Goal: Task Accomplishment & Management: Use online tool/utility

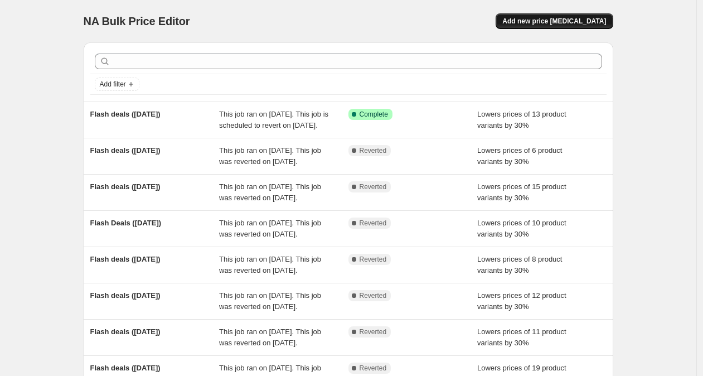
click at [585, 16] on button "Add new price [MEDICAL_DATA]" at bounding box center [553, 21] width 117 height 16
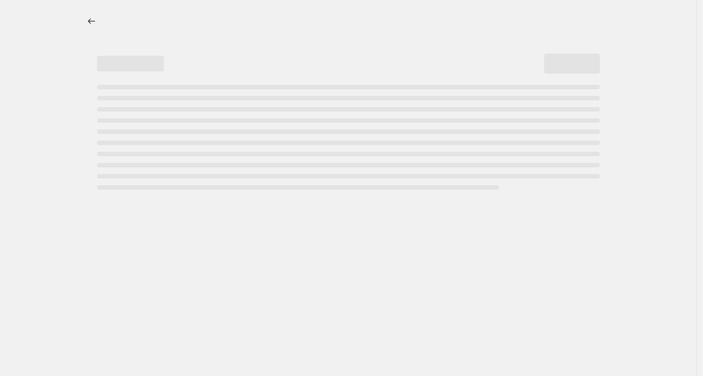
select select "percentage"
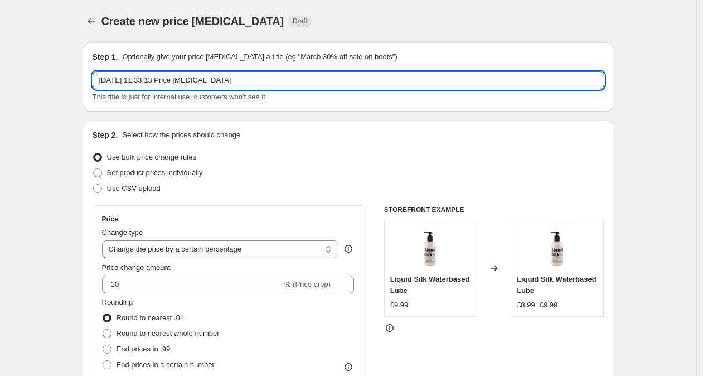
click at [291, 79] on input "[DATE] 11:33:13 Price [MEDICAL_DATA]" at bounding box center [347, 80] width 511 height 18
drag, startPoint x: 265, startPoint y: 82, endPoint x: 111, endPoint y: 76, distance: 154.4
click at [111, 76] on input "[DATE] 11:33:13 Price [MEDICAL_DATA]" at bounding box center [347, 80] width 511 height 18
type input "1"
type input "Flash deals ([DATE])"
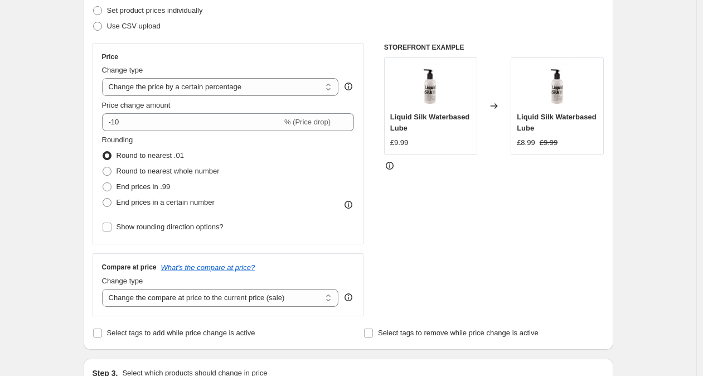
scroll to position [221, 0]
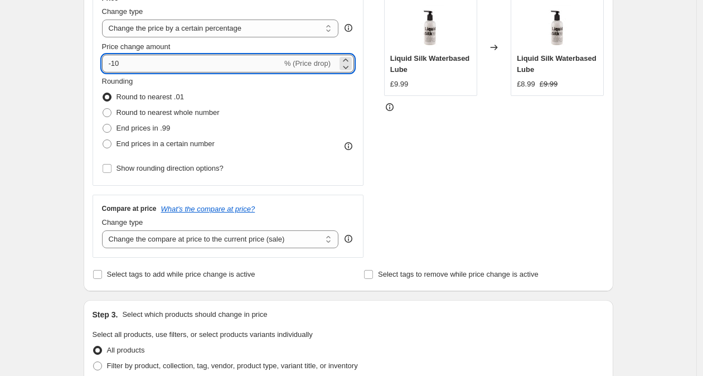
click at [118, 62] on input "-10" at bounding box center [192, 64] width 180 height 18
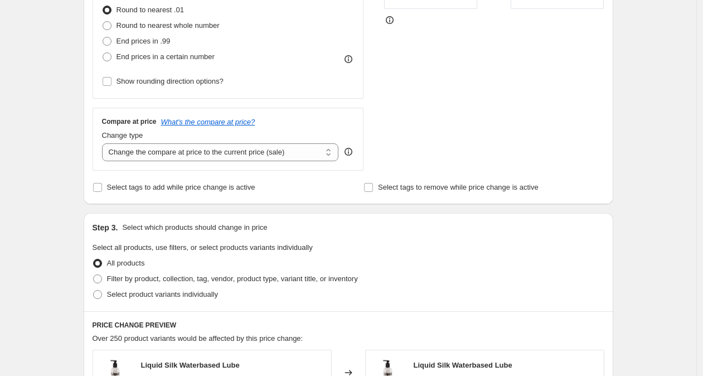
scroll to position [310, 0]
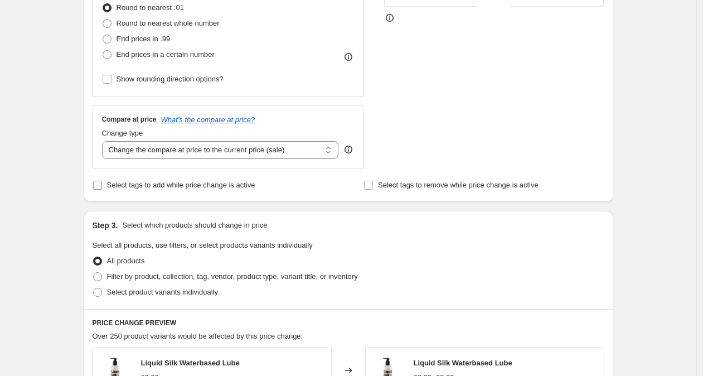
type input "-30"
click at [168, 187] on span "Select tags to add while price change is active" at bounding box center [181, 185] width 148 height 8
click at [102, 187] on input "Select tags to add while price change is active" at bounding box center [97, 185] width 9 height 9
checkbox input "true"
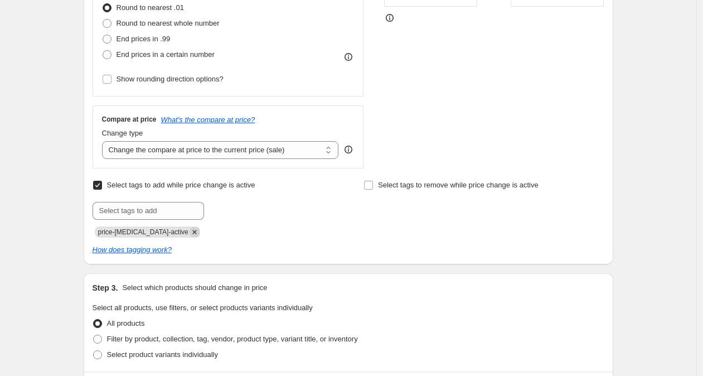
click at [189, 231] on icon "Remove price-change-job-active" at bounding box center [194, 232] width 10 height 10
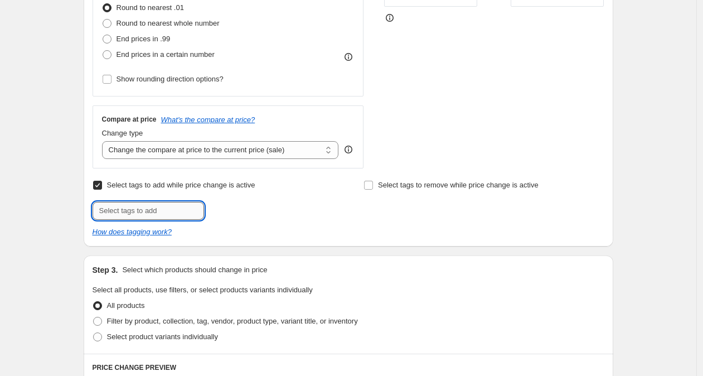
click at [164, 209] on input "text" at bounding box center [147, 211] width 111 height 18
type input "flash-deals"
click at [262, 208] on span "flash-deals" at bounding box center [245, 210] width 35 height 8
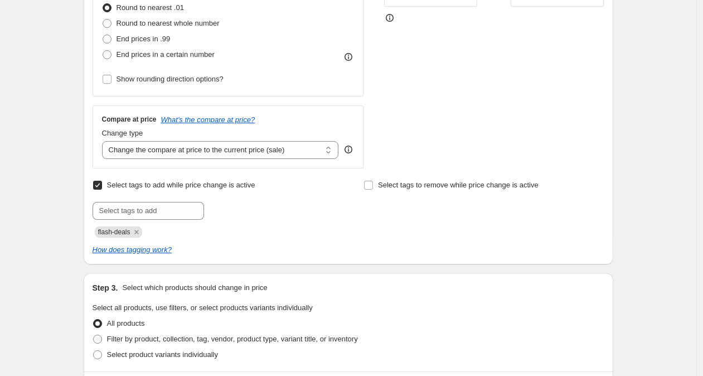
click at [323, 209] on div at bounding box center [212, 211] width 240 height 18
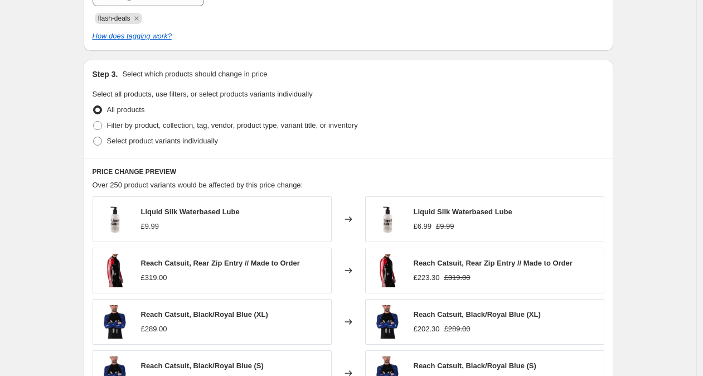
scroll to position [525, 0]
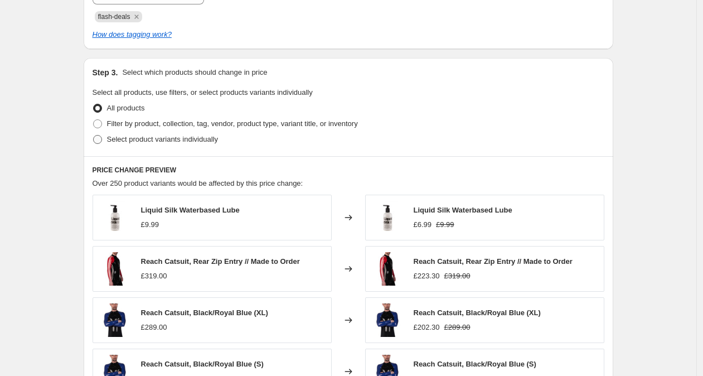
click at [170, 136] on span "Select product variants individually" at bounding box center [162, 139] width 111 height 8
click at [94, 135] on input "Select product variants individually" at bounding box center [93, 135] width 1 height 1
radio input "true"
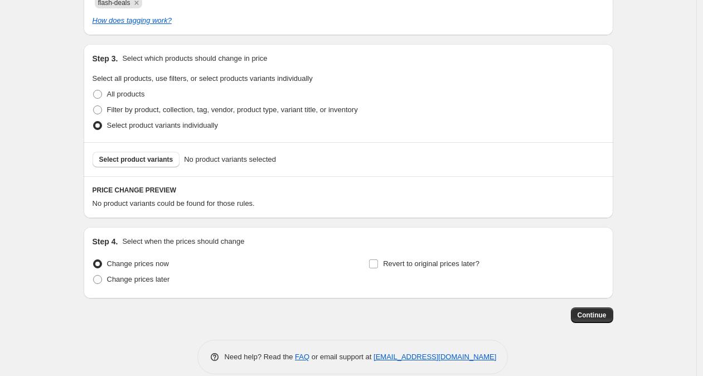
scroll to position [540, 0]
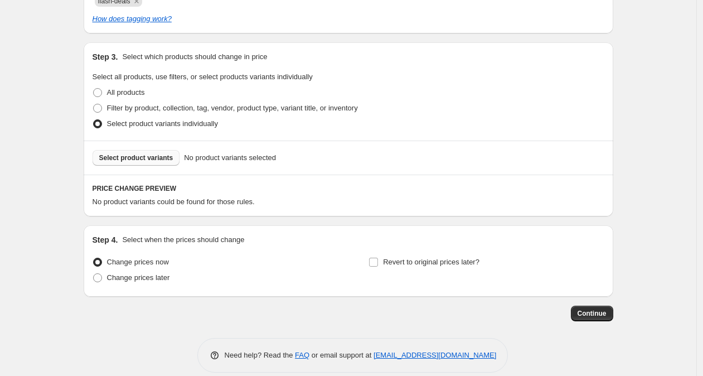
click at [167, 161] on span "Select product variants" at bounding box center [136, 157] width 74 height 9
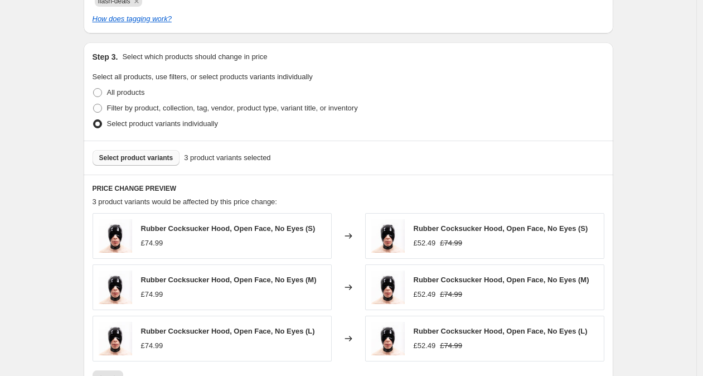
click at [144, 161] on span "Select product variants" at bounding box center [136, 157] width 74 height 9
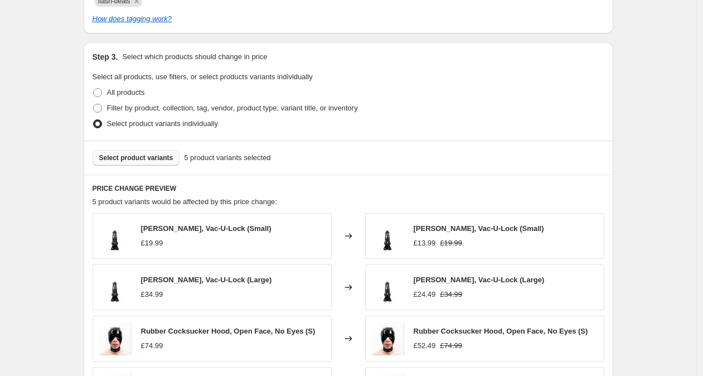
click at [152, 158] on span "Select product variants" at bounding box center [136, 157] width 74 height 9
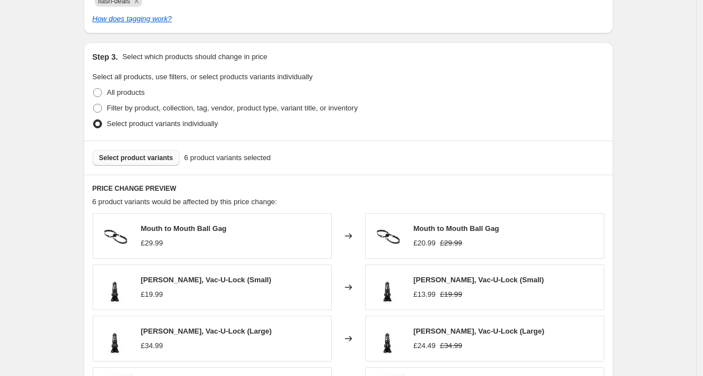
click at [153, 157] on span "Select product variants" at bounding box center [136, 157] width 74 height 9
click at [159, 151] on button "Select product variants" at bounding box center [135, 158] width 87 height 16
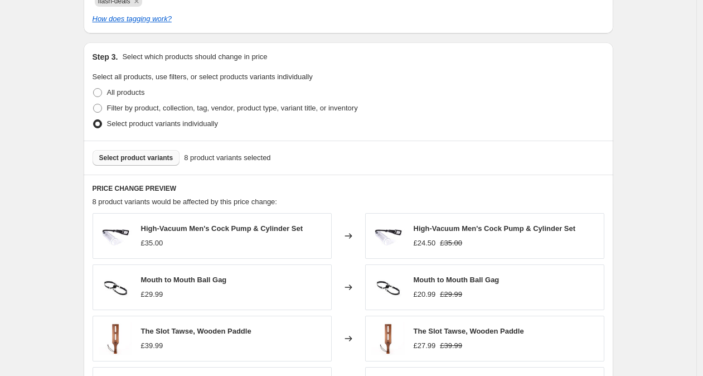
click at [135, 162] on span "Select product variants" at bounding box center [136, 157] width 74 height 9
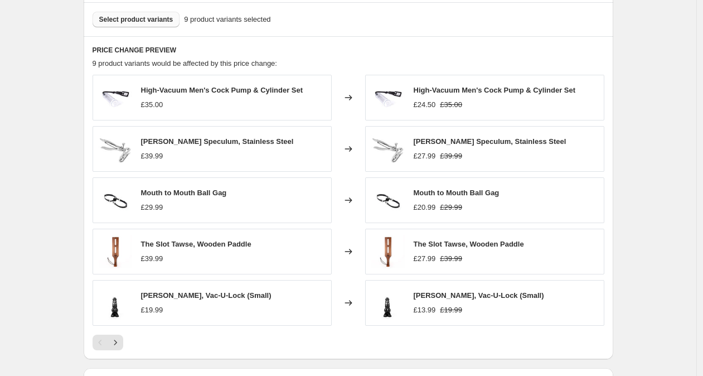
scroll to position [692, 0]
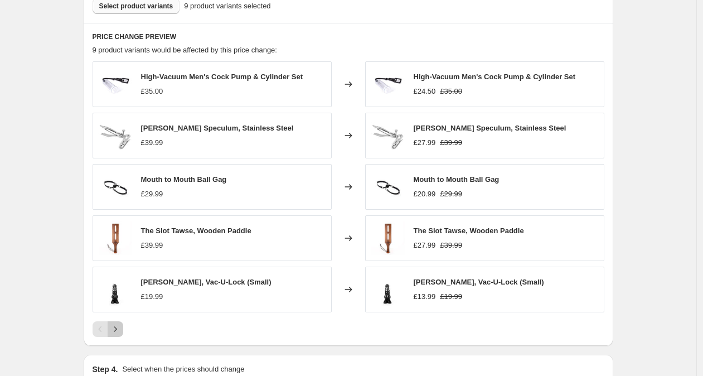
click at [121, 324] on icon "Next" at bounding box center [115, 328] width 11 height 11
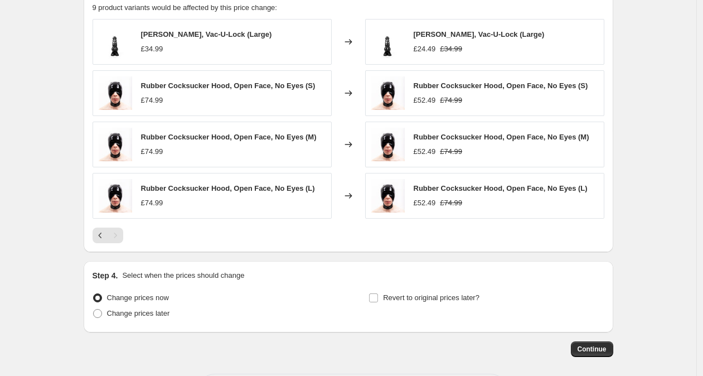
scroll to position [783, 0]
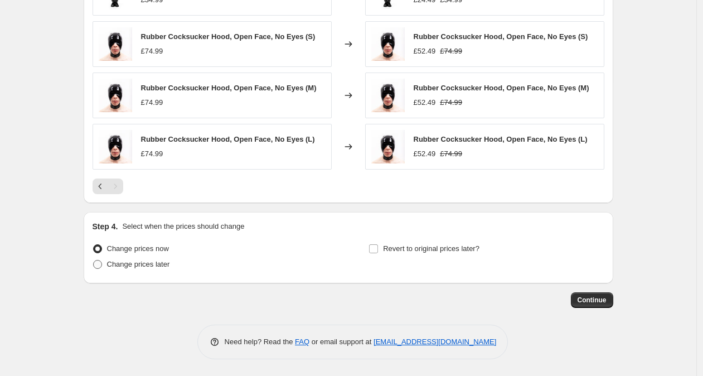
click at [139, 266] on span "Change prices later" at bounding box center [138, 264] width 63 height 8
click at [94, 260] on input "Change prices later" at bounding box center [93, 260] width 1 height 1
radio input "true"
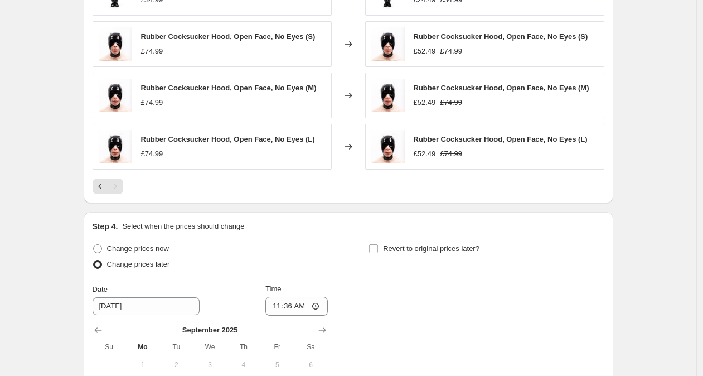
scroll to position [974, 0]
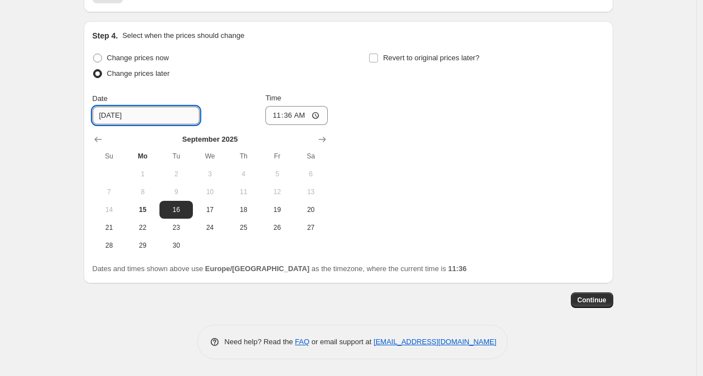
click at [145, 122] on input "[DATE]" at bounding box center [145, 115] width 107 height 18
click at [114, 120] on input "[DATE]" at bounding box center [145, 115] width 107 height 18
click at [218, 212] on span "17" at bounding box center [209, 209] width 25 height 9
type input "[DATE]"
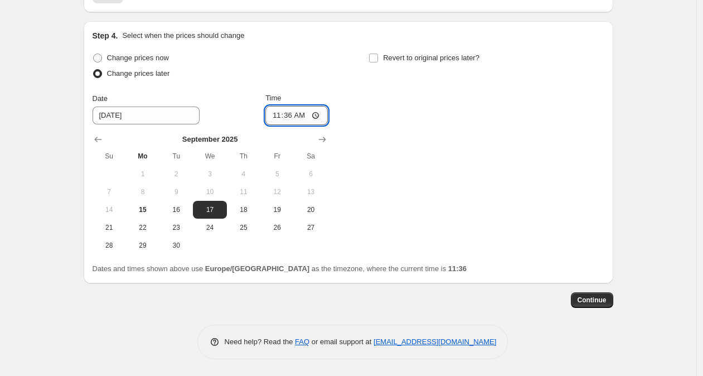
drag, startPoint x: 289, startPoint y: 119, endPoint x: 294, endPoint y: 124, distance: 7.1
click at [289, 119] on input "11:36" at bounding box center [296, 115] width 62 height 19
type input "10:00"
click at [376, 57] on input "Revert to original prices later?" at bounding box center [373, 57] width 9 height 9
checkbox input "true"
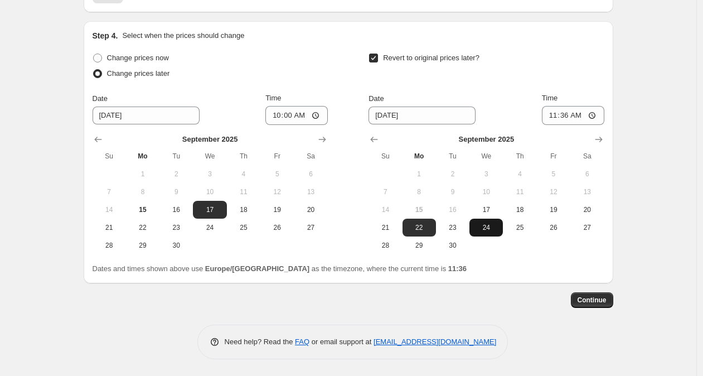
click at [484, 227] on span "24" at bounding box center [486, 227] width 25 height 9
type input "[DATE]"
click at [566, 119] on input "11:36" at bounding box center [573, 115] width 62 height 19
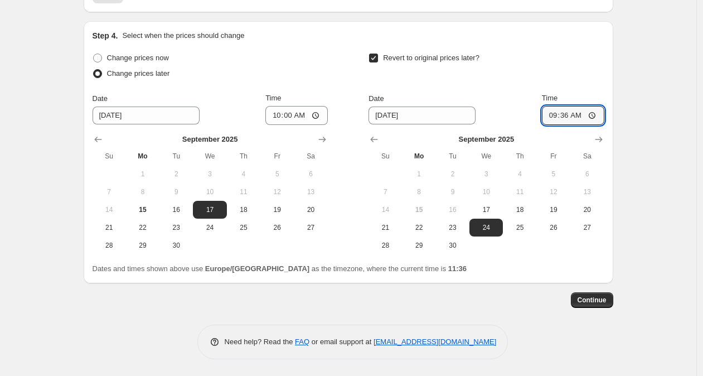
type input "09:00"
click at [573, 62] on div "Revert to original prices later?" at bounding box center [485, 66] width 235 height 33
click at [600, 301] on span "Continue" at bounding box center [591, 299] width 29 height 9
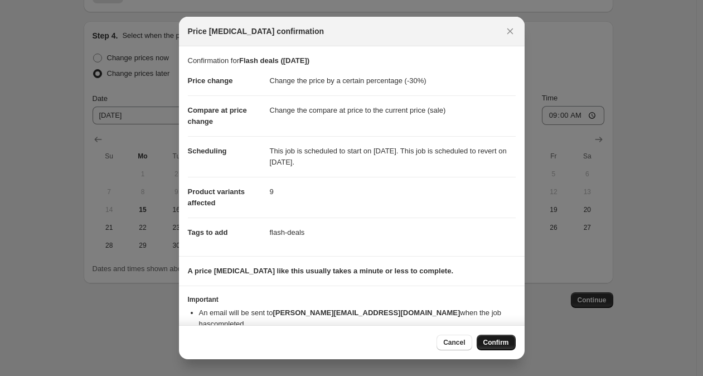
click at [503, 345] on span "Confirm" at bounding box center [496, 342] width 26 height 9
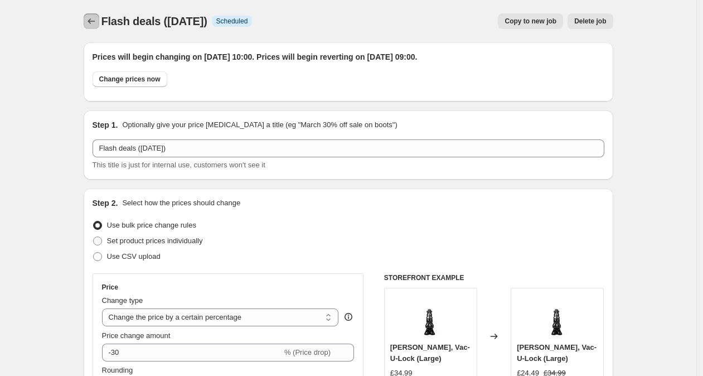
click at [92, 23] on icon "Price change jobs" at bounding box center [91, 21] width 11 height 11
